Goal: Task Accomplishment & Management: Manage account settings

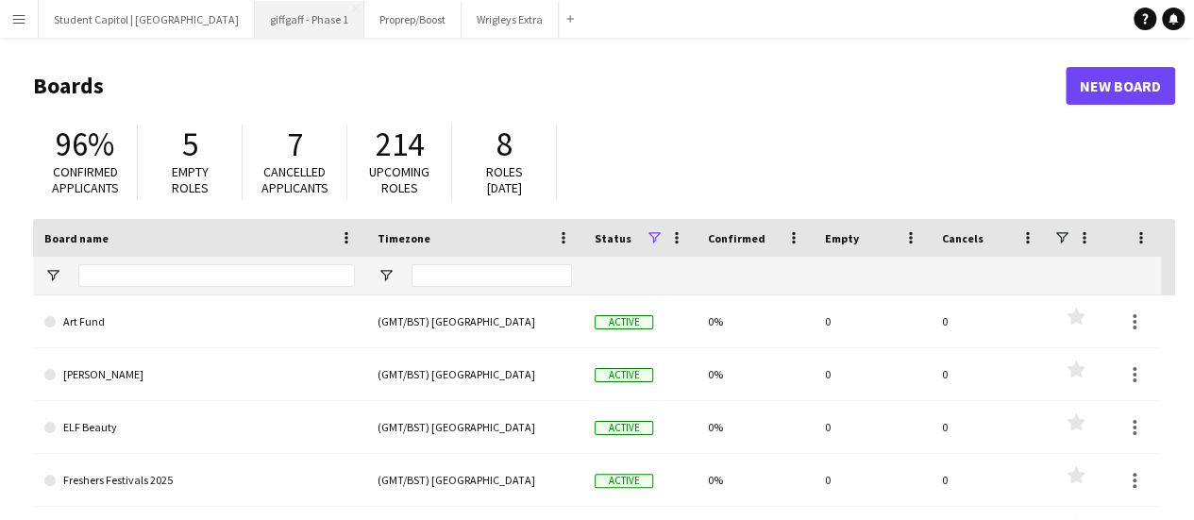
click at [271, 20] on button "giffgaff - Phase 1 Close" at bounding box center [309, 19] width 109 height 37
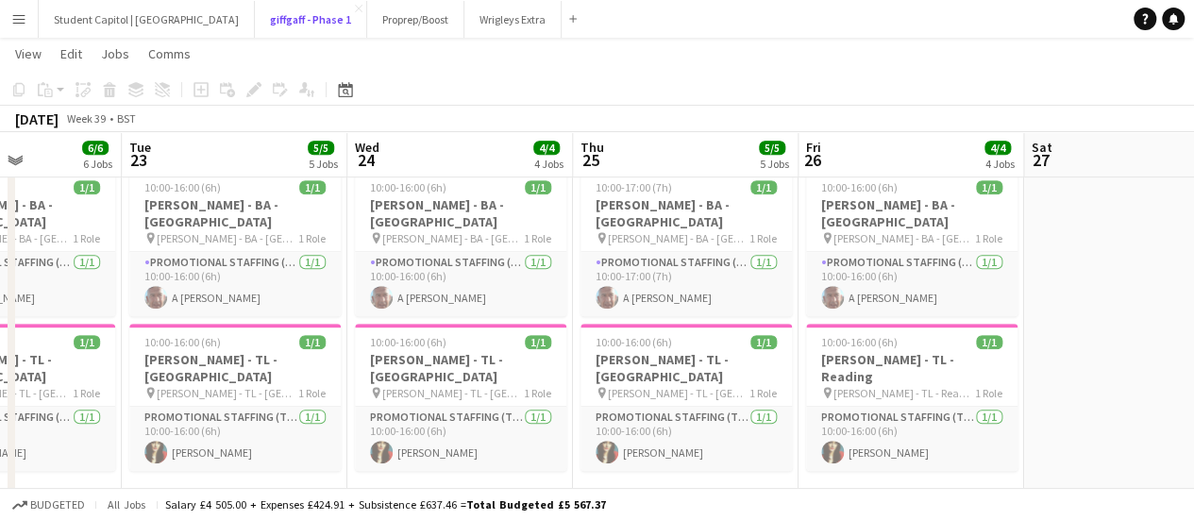
scroll to position [500, 0]
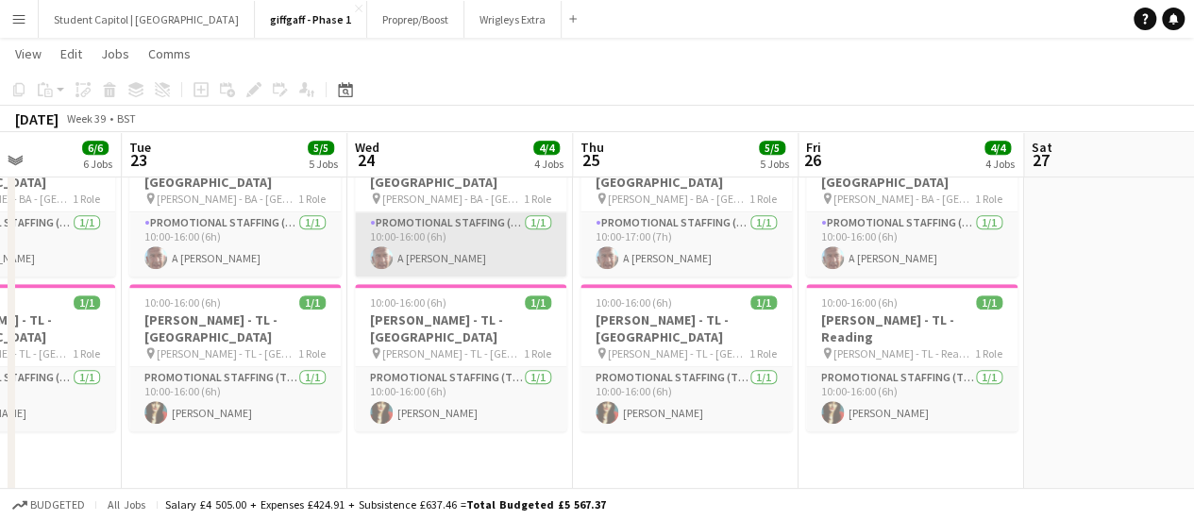
click at [455, 243] on app-card-role "Promotional Staffing (Brand Ambassadors) [DATE] 10:00-16:00 (6h) A [PERSON_NAME]" at bounding box center [460, 244] width 211 height 64
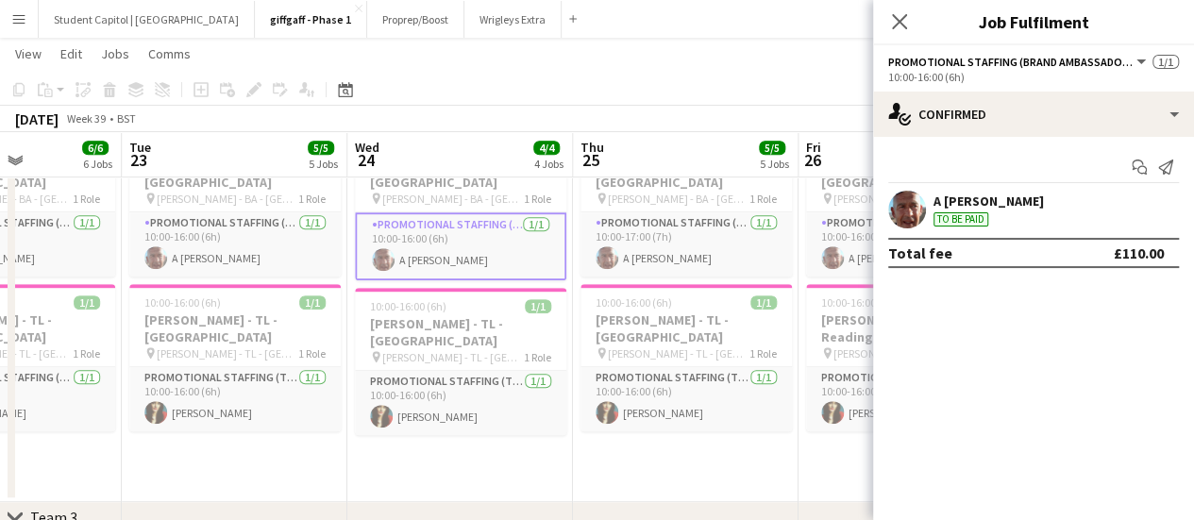
click at [983, 210] on div "A [PERSON_NAME] To be paid" at bounding box center [988, 209] width 110 height 34
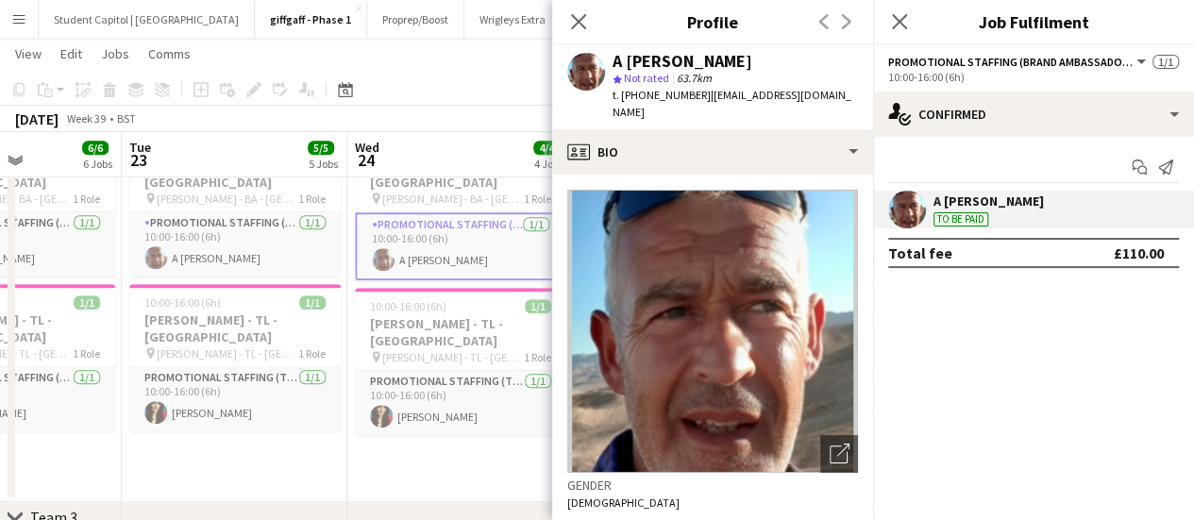
click at [389, 223] on app-card-role "Promotional Staffing (Brand Ambassadors) [DATE] 10:00-16:00 (6h) A [PERSON_NAME]" at bounding box center [460, 246] width 211 height 68
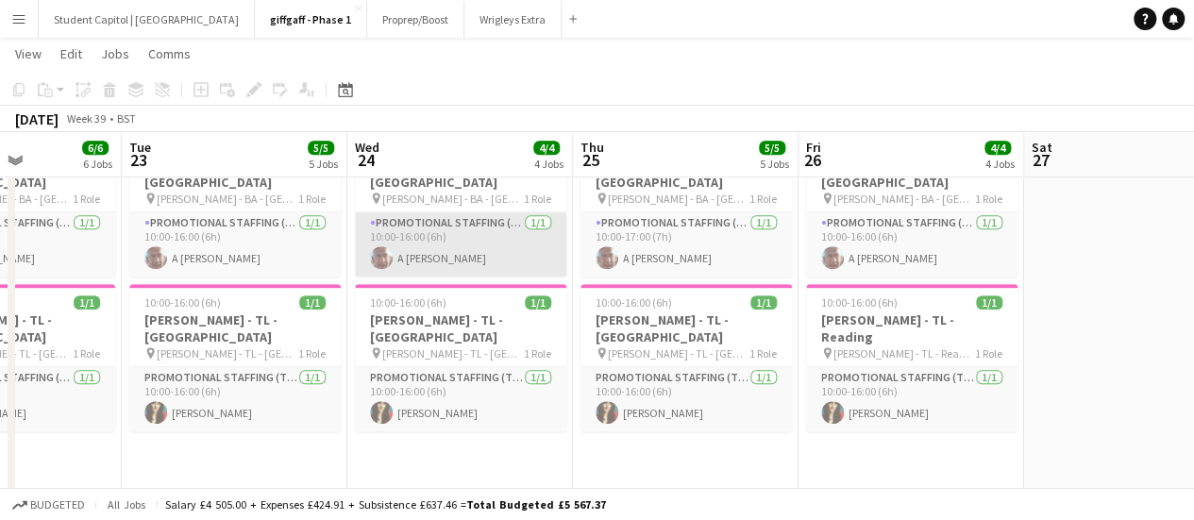
scroll to position [470, 0]
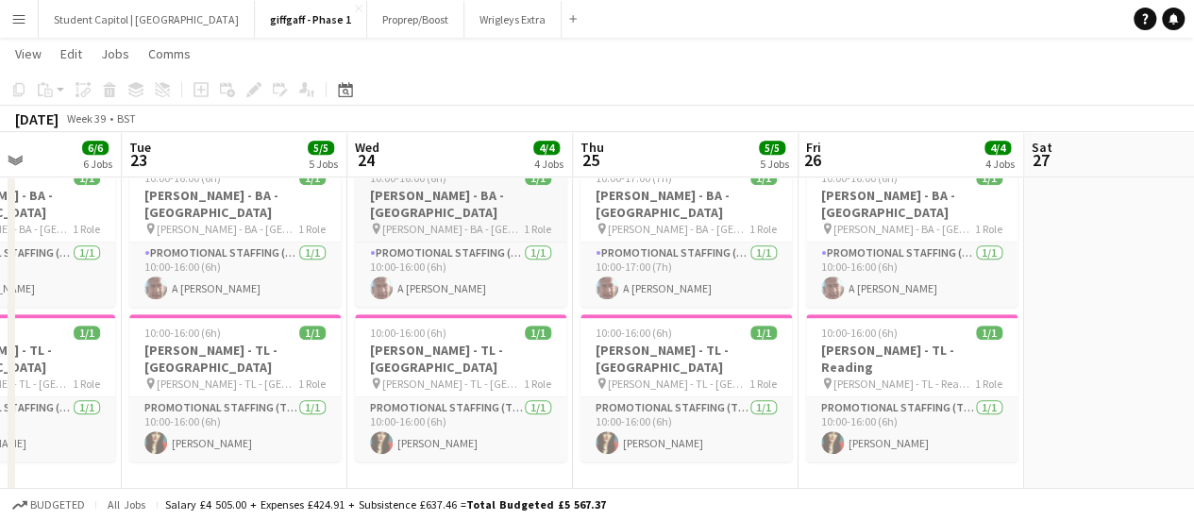
click at [391, 219] on app-job-card "10:00-16:00 (6h) 1/1 [PERSON_NAME] - [GEOGRAPHIC_DATA] - [GEOGRAPHIC_DATA] pin …" at bounding box center [460, 232] width 211 height 147
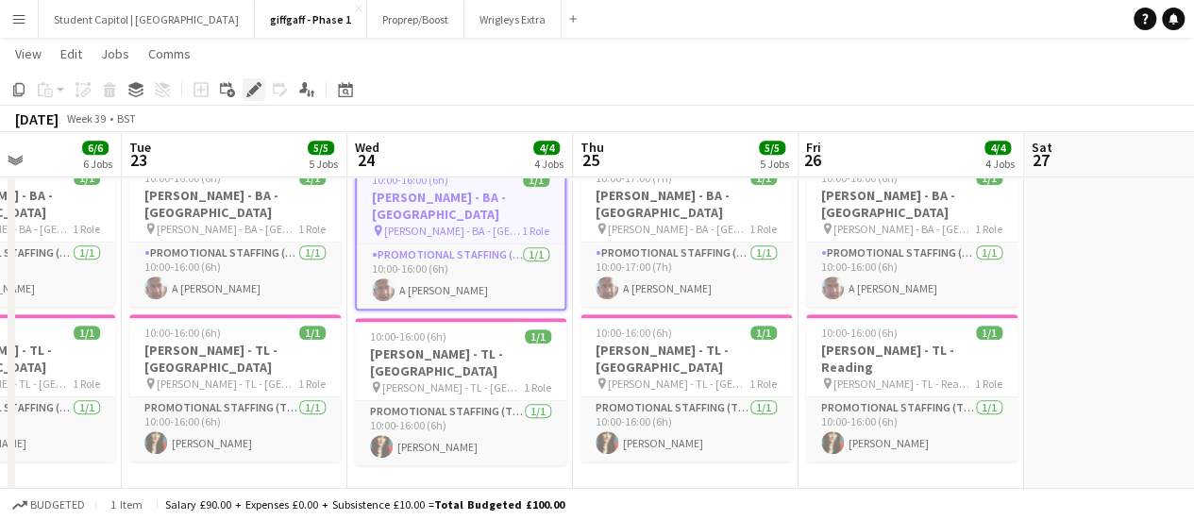
click at [262, 95] on div "Edit" at bounding box center [253, 89] width 23 height 23
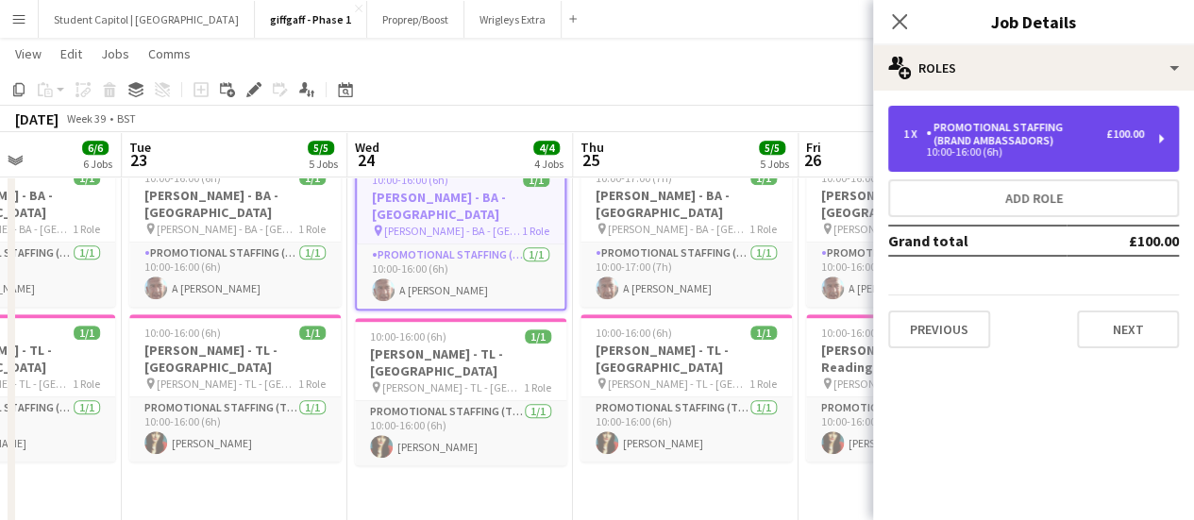
click at [1120, 152] on div "10:00-16:00 (6h)" at bounding box center [1023, 151] width 241 height 9
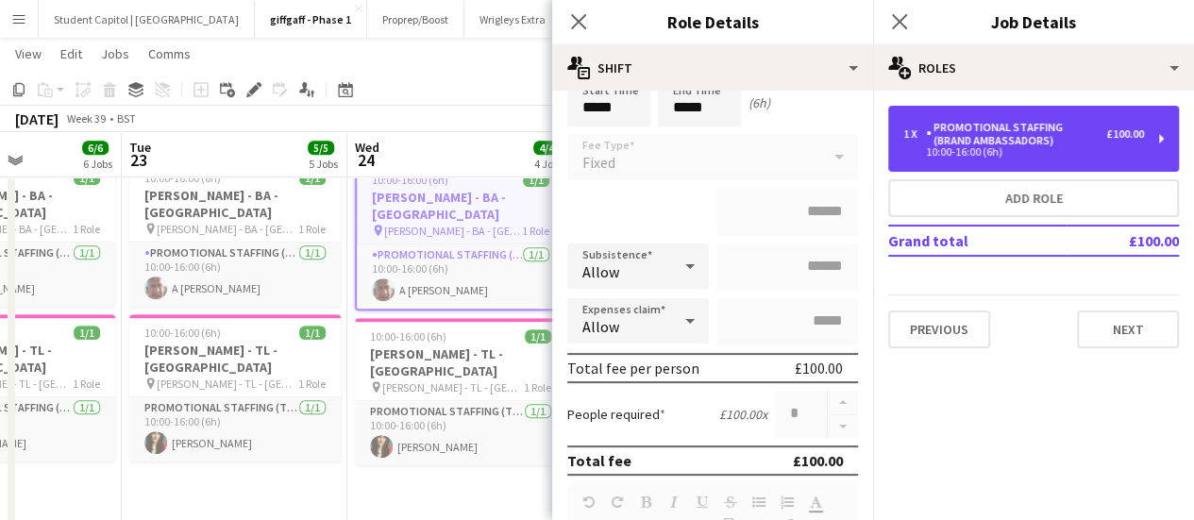
scroll to position [162, 0]
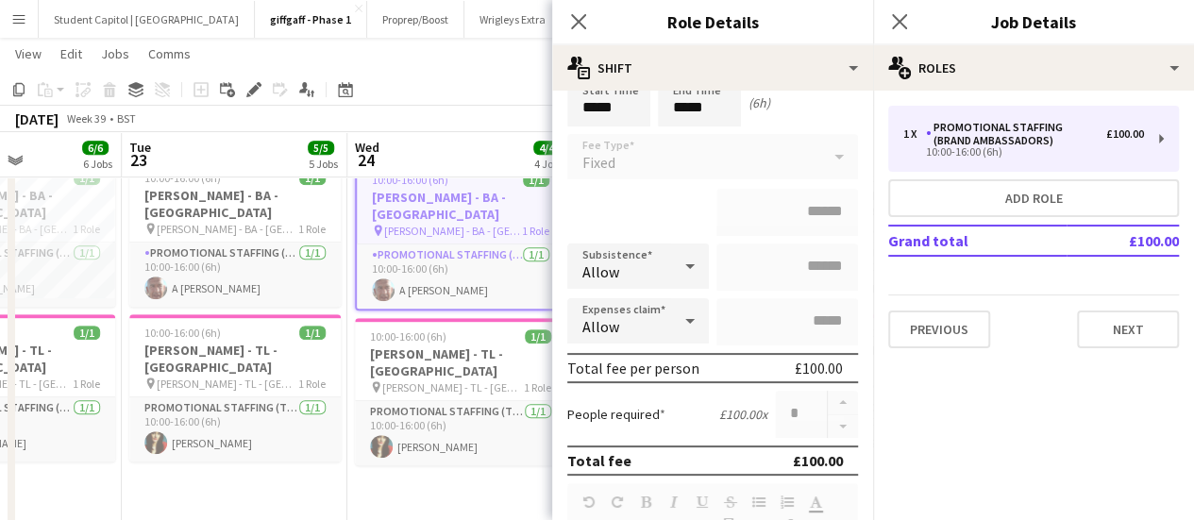
click at [417, 482] on app-date-cell "10:00-16:00 (6h) 1/1 [PERSON_NAME] - [GEOGRAPHIC_DATA] - [GEOGRAPHIC_DATA] pin …" at bounding box center [460, 342] width 226 height 380
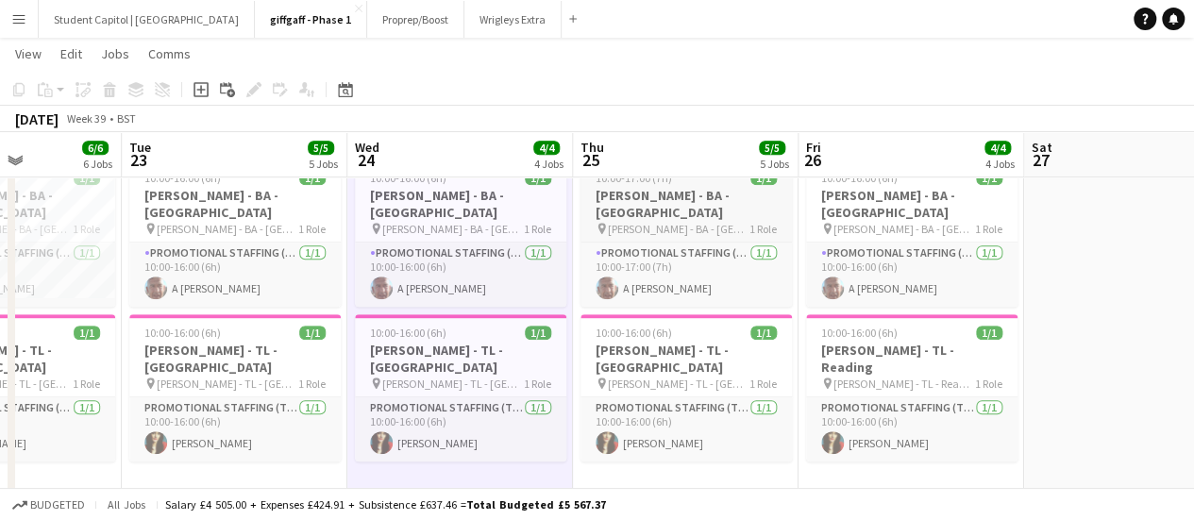
scroll to position [0, 564]
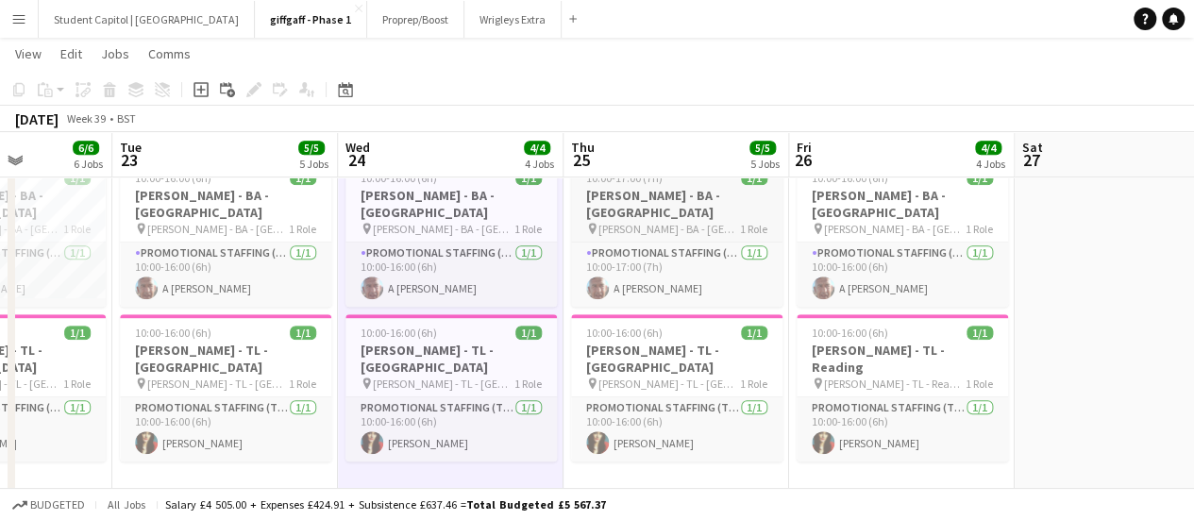
click at [702, 221] on div "pin [PERSON_NAME] - BA - [GEOGRAPHIC_DATA] 1 Role" at bounding box center [676, 228] width 211 height 15
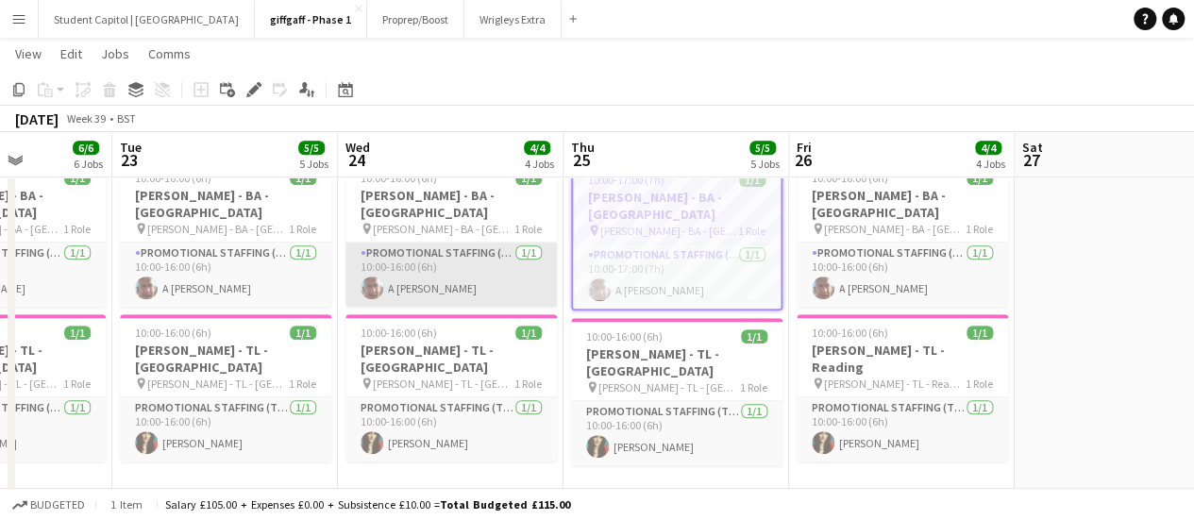
click at [417, 246] on app-card-role "Promotional Staffing (Brand Ambassadors) [DATE] 10:00-16:00 (6h) A [PERSON_NAME]" at bounding box center [450, 274] width 211 height 64
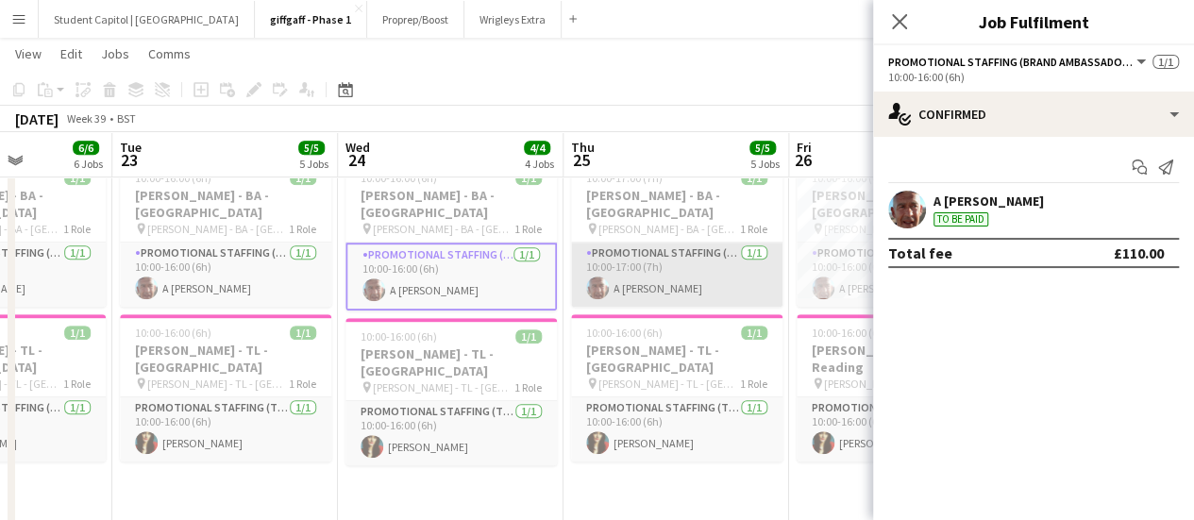
click at [688, 242] on app-card-role "Promotional Staffing (Brand Ambassadors) [DATE] 10:00-17:00 (7h) A [PERSON_NAME]" at bounding box center [676, 274] width 211 height 64
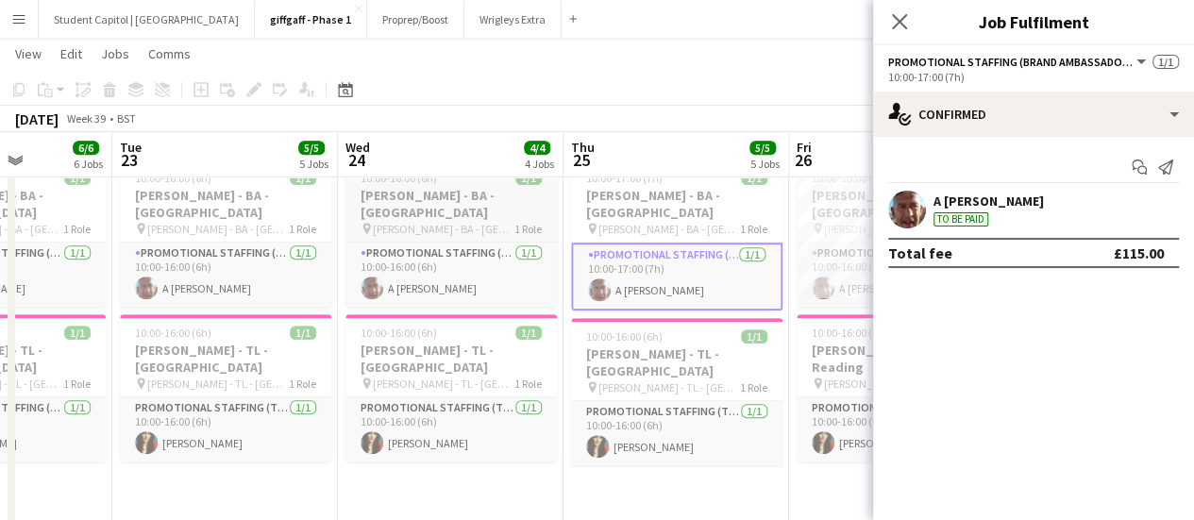
click at [498, 203] on h3 "[PERSON_NAME] - BA - [GEOGRAPHIC_DATA]" at bounding box center [450, 204] width 211 height 34
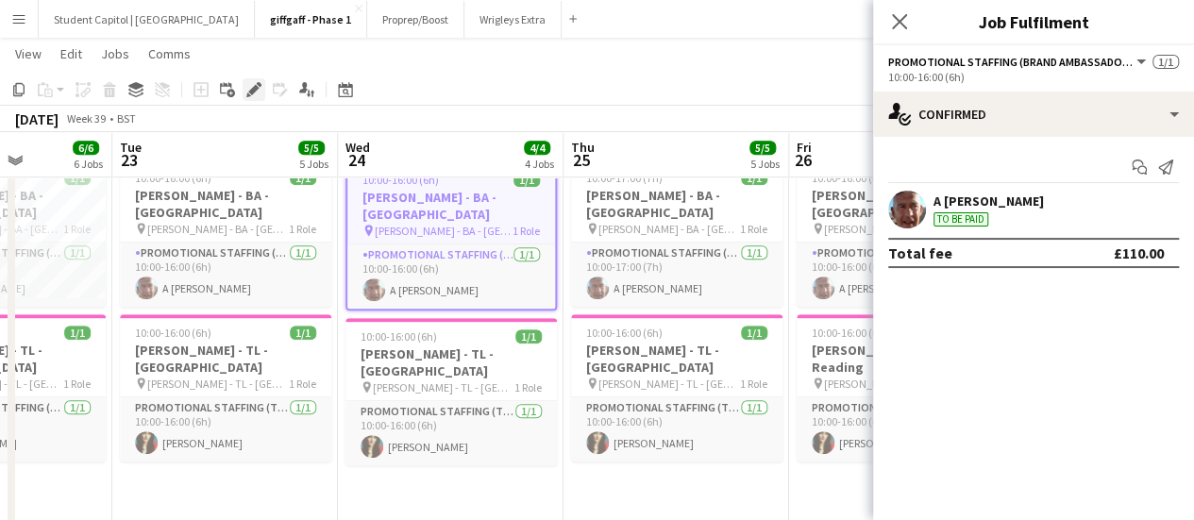
click at [246, 99] on div "Edit" at bounding box center [253, 89] width 23 height 23
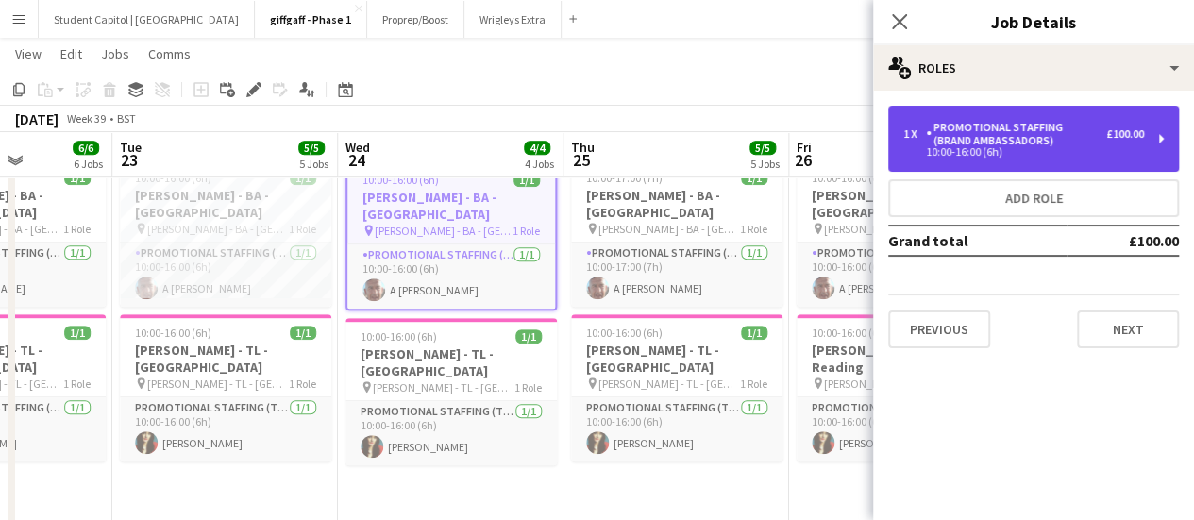
click at [1064, 139] on div "Promotional Staffing (Brand Ambassadors)" at bounding box center [1016, 134] width 180 height 26
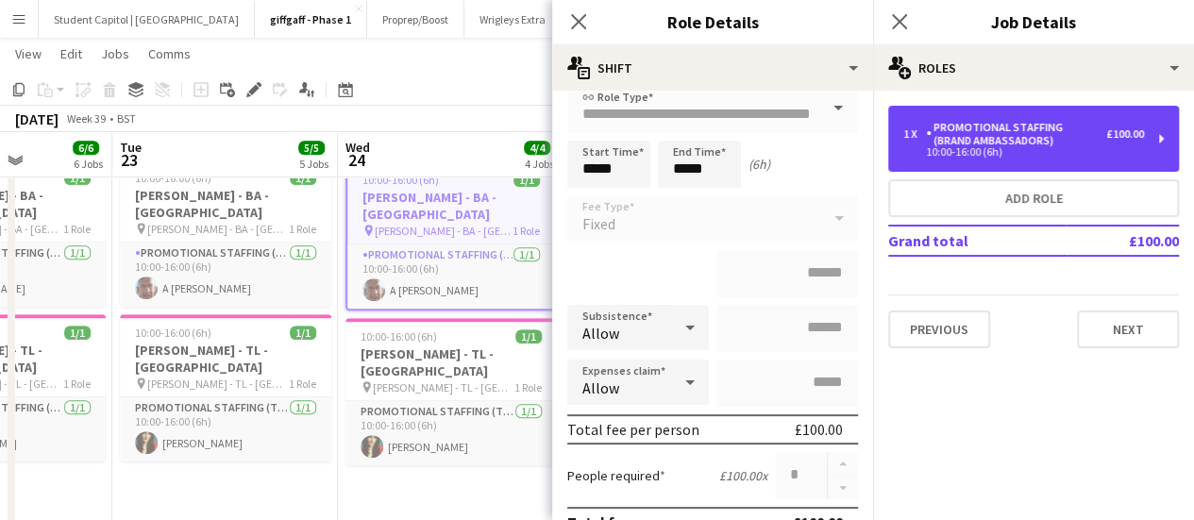
scroll to position [100, 0]
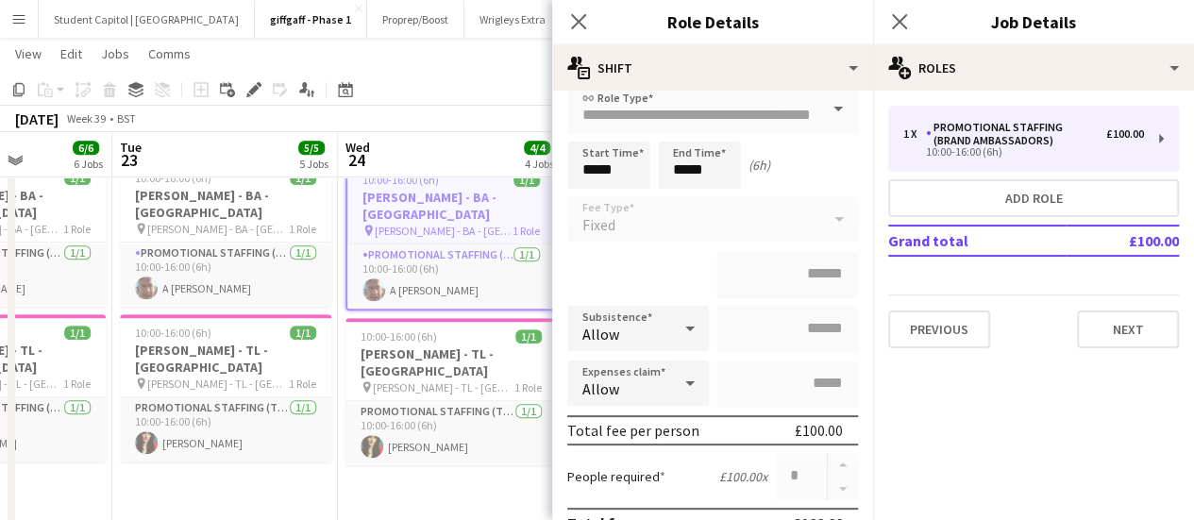
click at [438, 469] on app-date-cell "10:00-16:00 (6h) 1/1 [PERSON_NAME] - [GEOGRAPHIC_DATA] - [GEOGRAPHIC_DATA] pin …" at bounding box center [451, 342] width 226 height 380
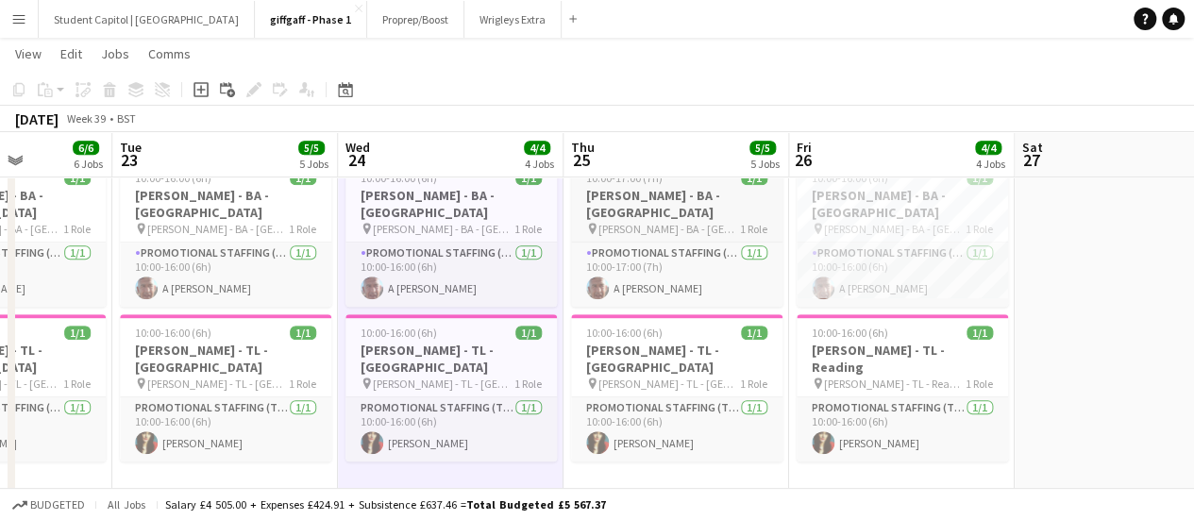
click at [666, 195] on h3 "[PERSON_NAME] - BA - [GEOGRAPHIC_DATA]" at bounding box center [676, 204] width 211 height 34
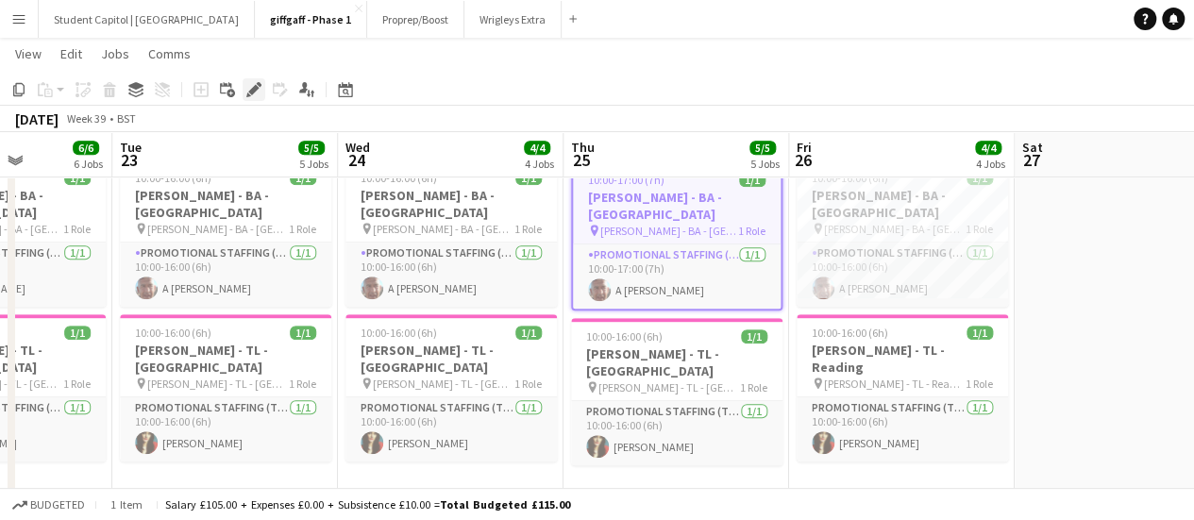
click at [254, 87] on icon at bounding box center [253, 90] width 10 height 10
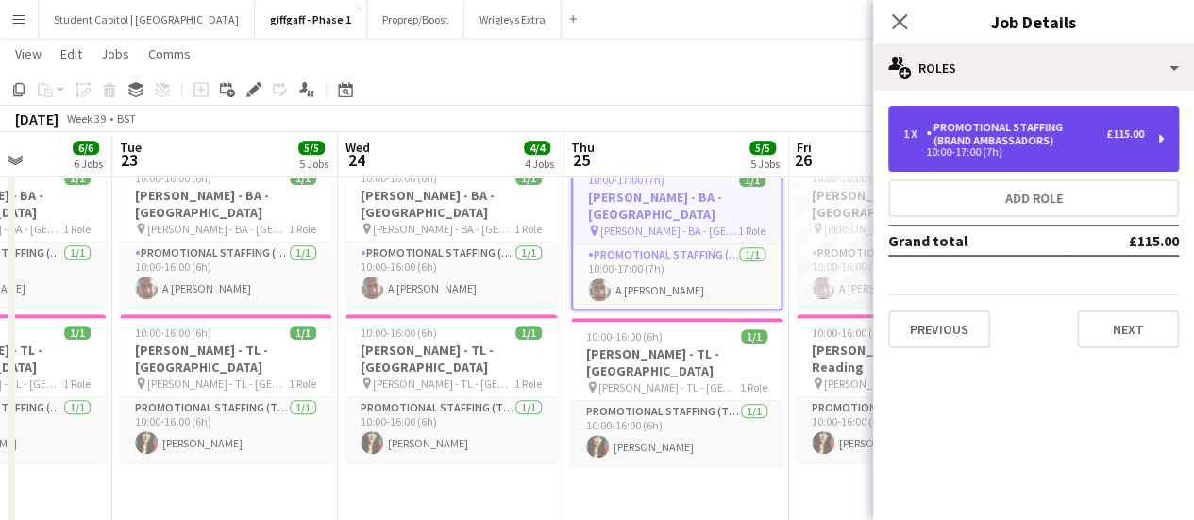
click at [1001, 160] on div "1 x Promotional Staffing (Brand Ambassadors) £115.00 10:00-17:00 (7h)" at bounding box center [1033, 139] width 291 height 66
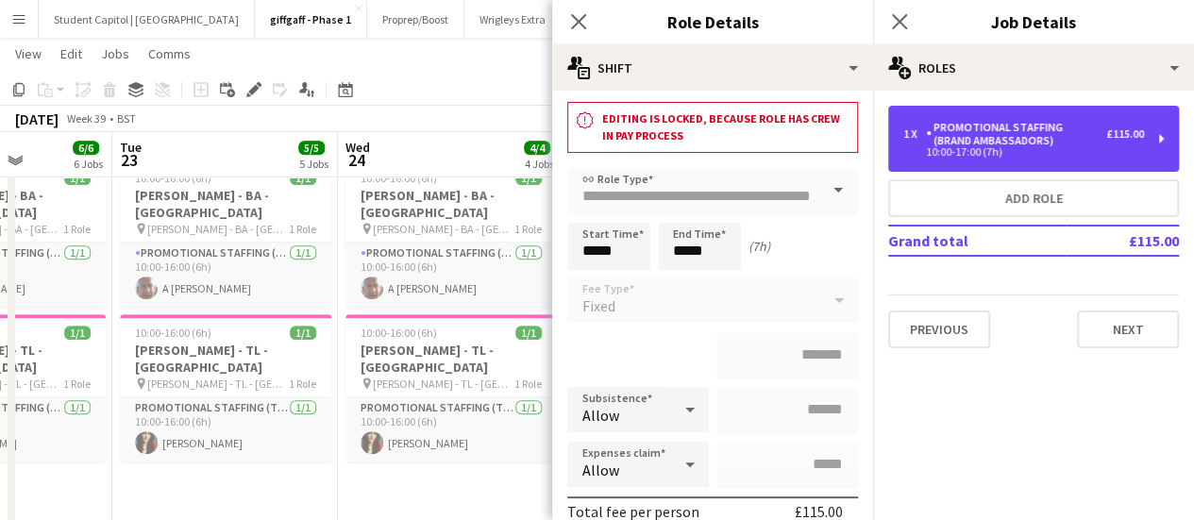
scroll to position [0, 0]
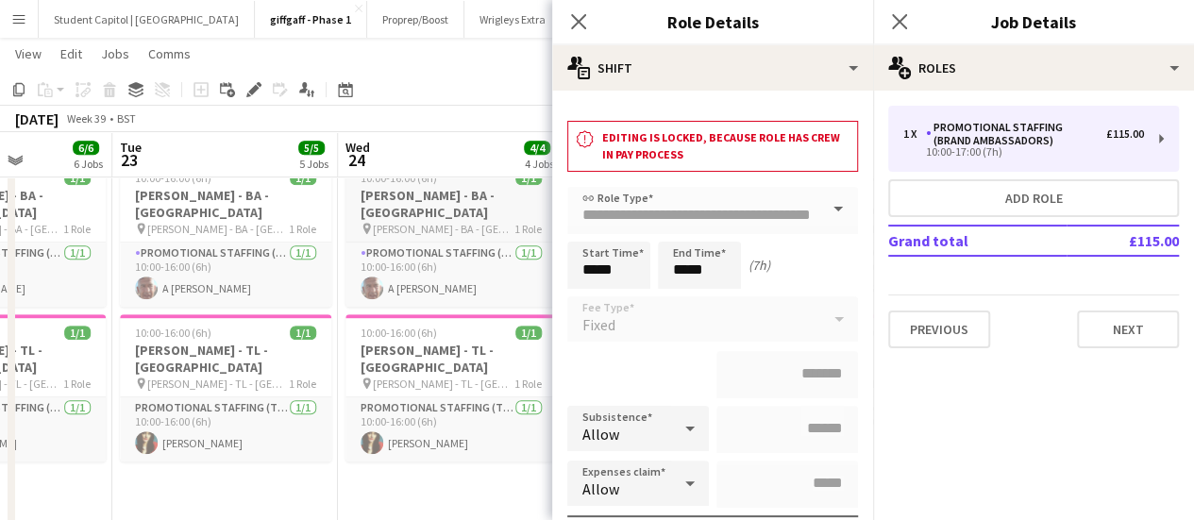
click at [432, 222] on span "[PERSON_NAME] - BA - [GEOGRAPHIC_DATA]" at bounding box center [444, 229] width 142 height 14
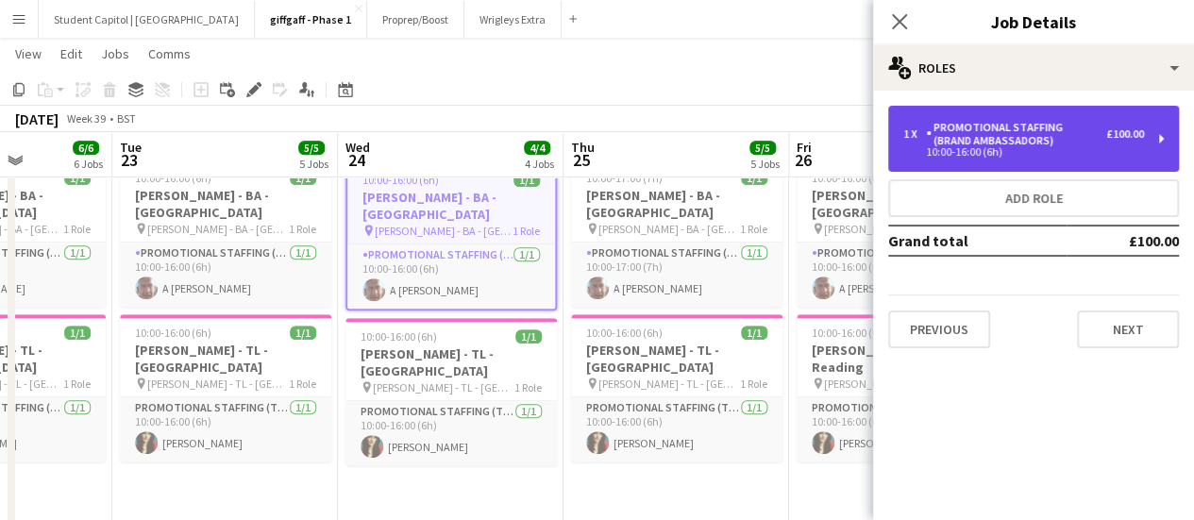
click at [1112, 122] on div "1 x Promotional Staffing (Brand Ambassadors) £100.00" at bounding box center [1023, 134] width 241 height 26
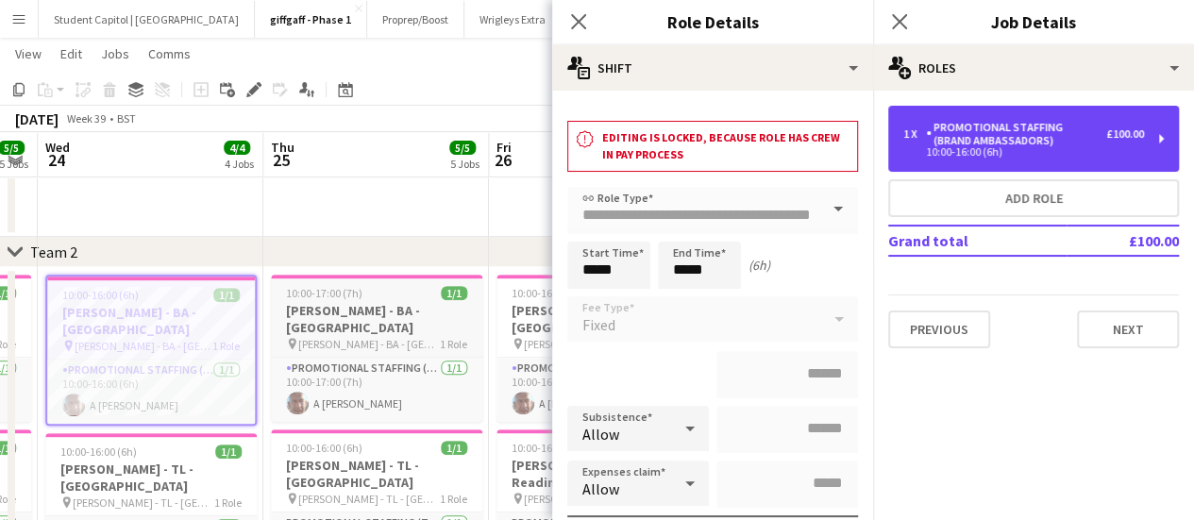
scroll to position [0, 865]
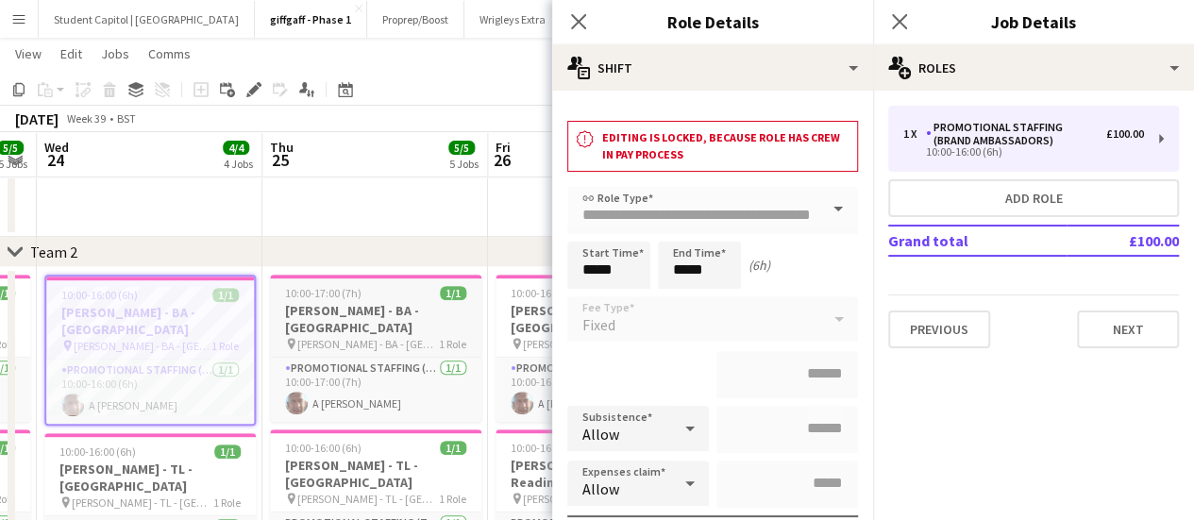
click at [419, 310] on h3 "[PERSON_NAME] - BA - [GEOGRAPHIC_DATA]" at bounding box center [375, 319] width 211 height 34
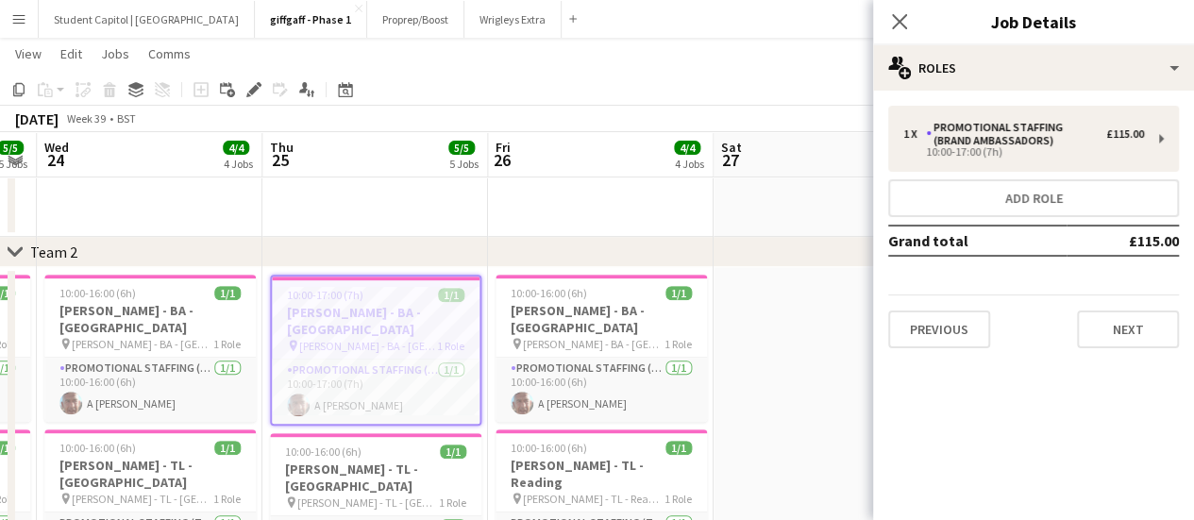
click at [246, 75] on app-toolbar "Copy Paste Paste Ctrl+V Paste with crew Ctrl+Shift+V Paste linked Job [GEOGRAPH…" at bounding box center [597, 90] width 1194 height 32
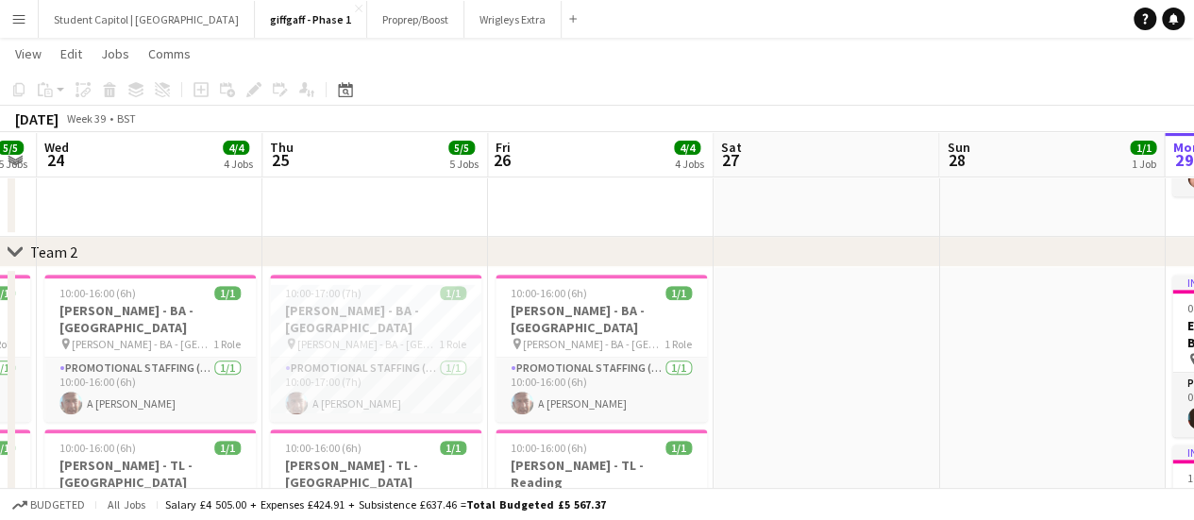
click at [250, 90] on div "Add job Add linked Job Edit Edit linked Job Applicants" at bounding box center [246, 89] width 144 height 23
click at [359, 336] on app-job-card "10:00-17:00 (7h) 1/1 [PERSON_NAME] - [GEOGRAPHIC_DATA] - [GEOGRAPHIC_DATA] pin …" at bounding box center [375, 348] width 211 height 147
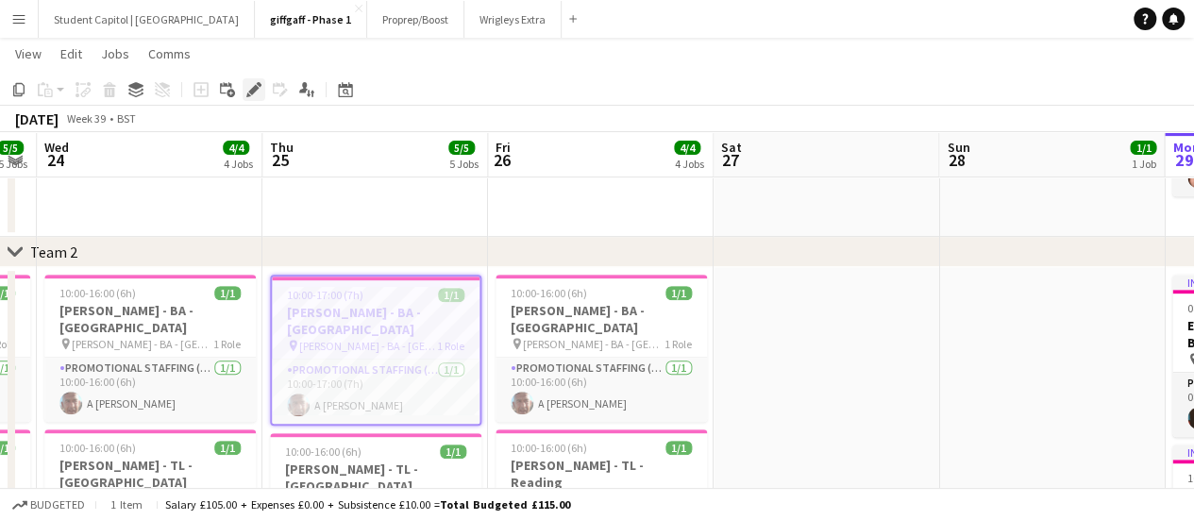
click at [259, 98] on div "Edit" at bounding box center [253, 89] width 23 height 23
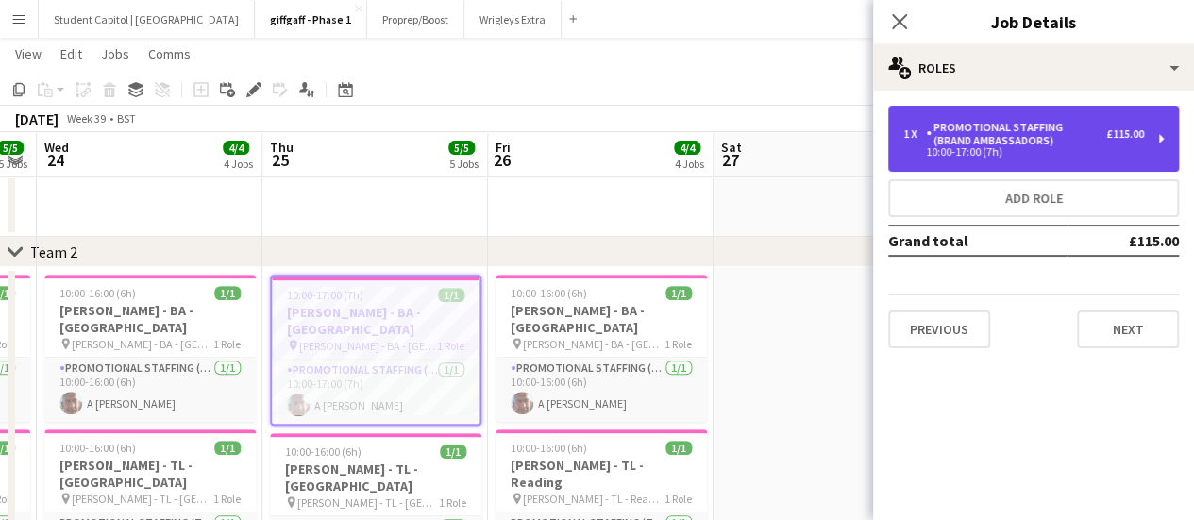
click at [1036, 133] on div "Promotional Staffing (Brand Ambassadors)" at bounding box center [1016, 134] width 180 height 26
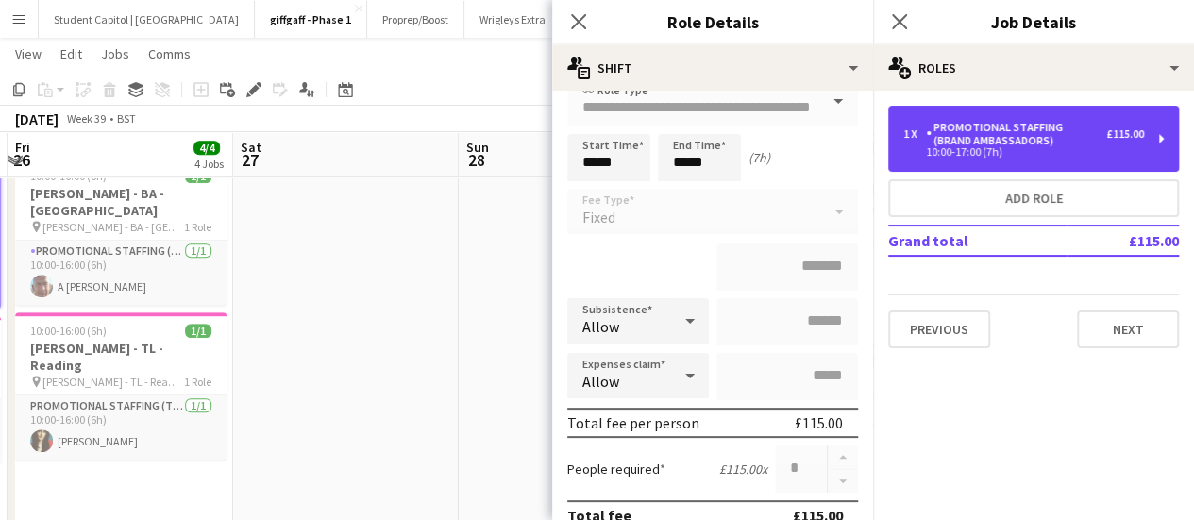
scroll to position [0, 440]
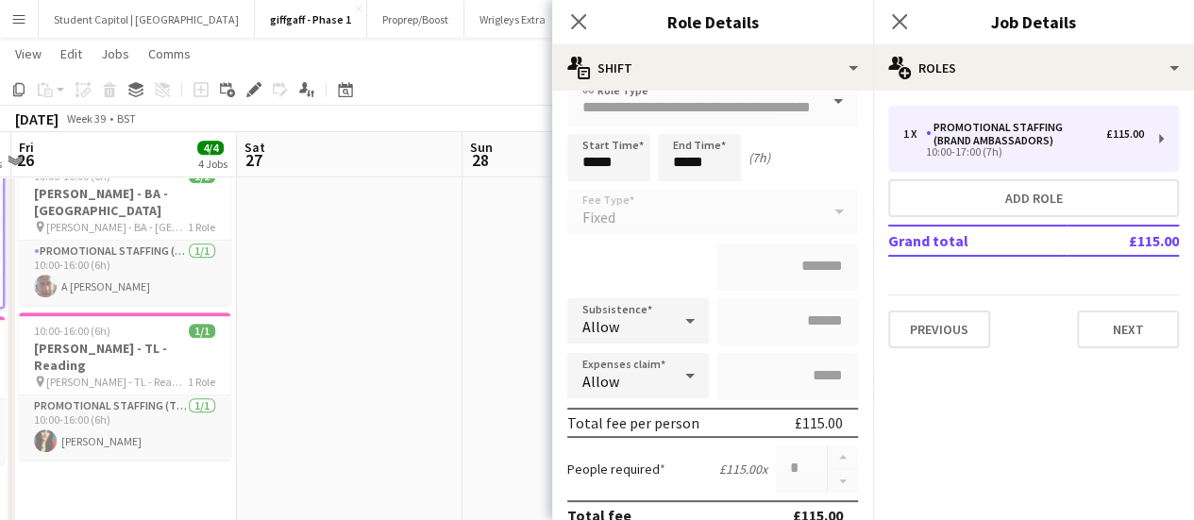
click at [332, 397] on app-date-cell at bounding box center [350, 340] width 226 height 380
